Goal: Transaction & Acquisition: Purchase product/service

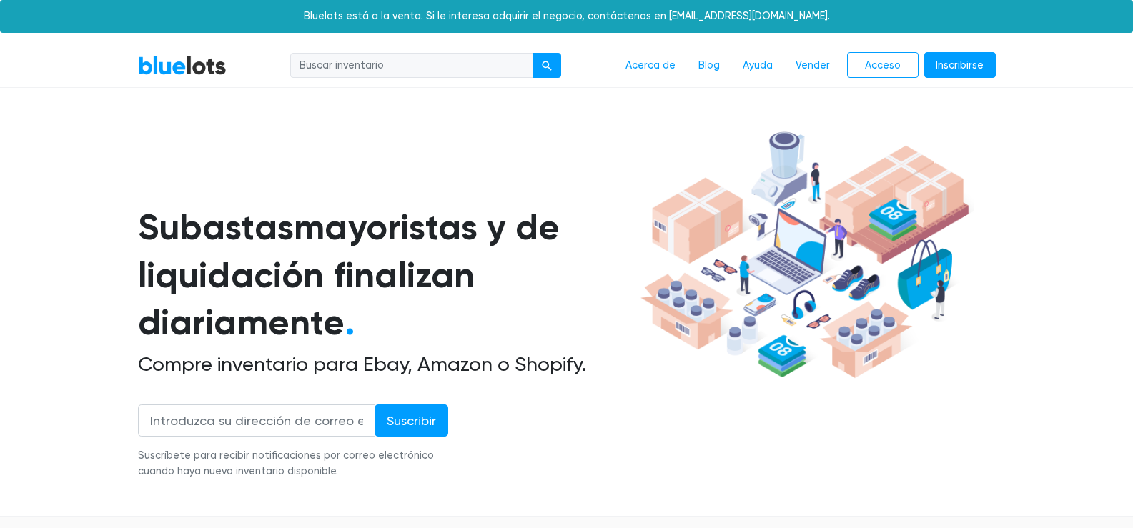
click at [433, 71] on input "search" at bounding box center [411, 66] width 243 height 26
type input "bizuteria"
click at [560, 66] on button "submit" at bounding box center [547, 66] width 29 height 26
drag, startPoint x: 410, startPoint y: 65, endPoint x: 264, endPoint y: 68, distance: 146.6
click at [264, 68] on div "Acerca de Blog Ayuda Vender Acceso Inscribirse" at bounding box center [617, 65] width 758 height 27
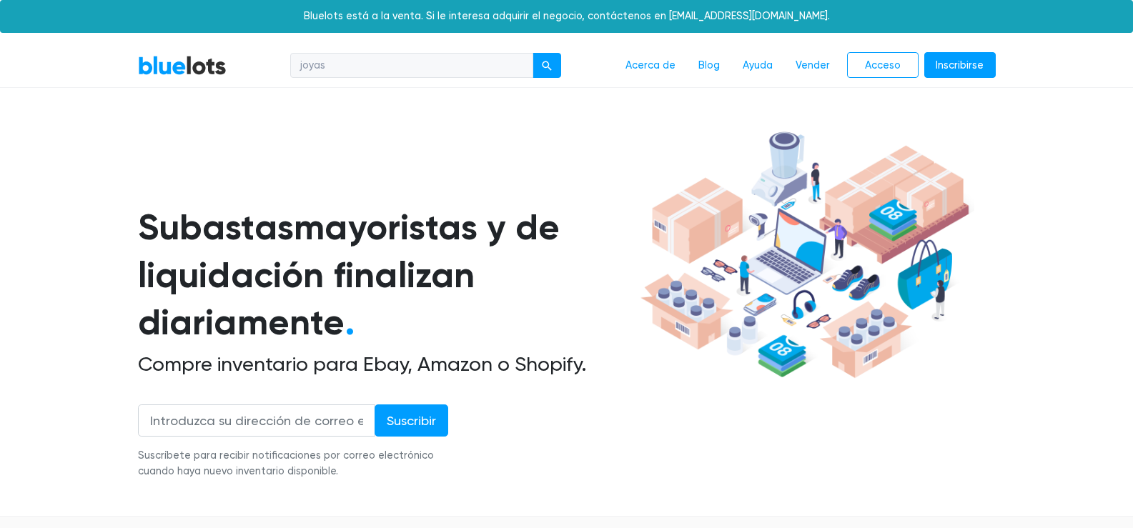
type input "joyas"
click at [533, 53] on button "submit" at bounding box center [547, 66] width 29 height 26
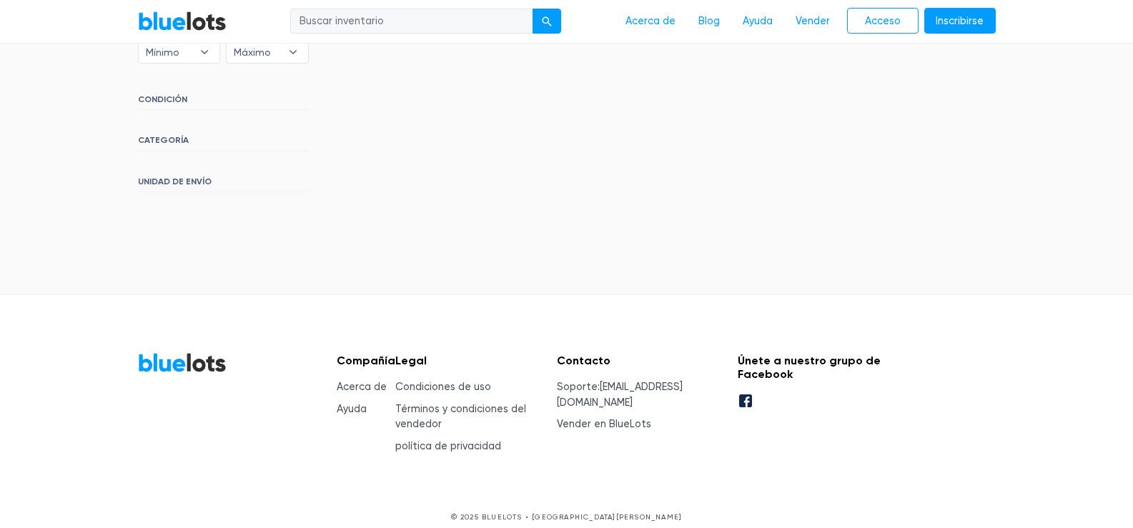
scroll to position [344, 0]
